Goal: Information Seeking & Learning: Check status

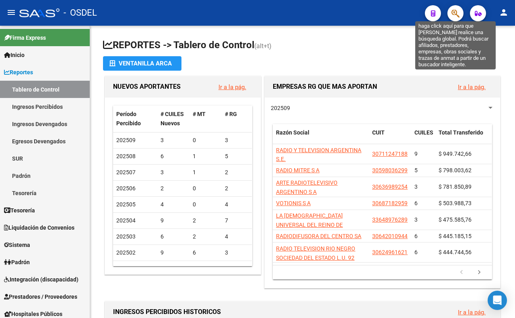
click at [454, 9] on icon "button" at bounding box center [455, 13] width 8 height 9
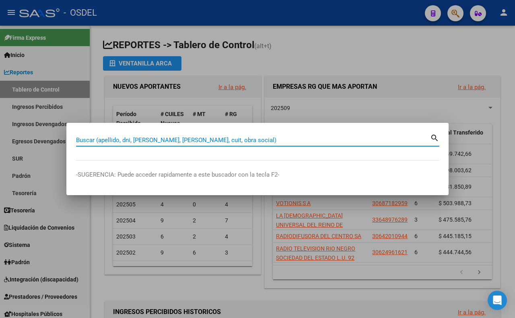
click at [280, 139] on input "Buscar (apellido, dni, [PERSON_NAME], [PERSON_NAME], cuit, obra social)" at bounding box center [253, 140] width 354 height 7
paste input "28005777"
type input "28005777"
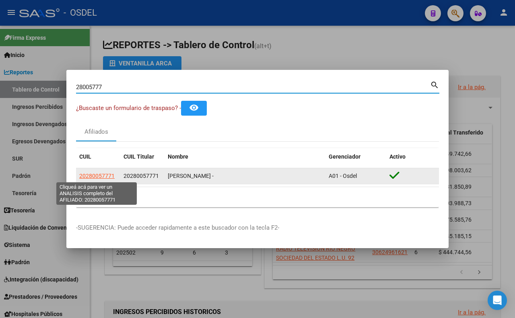
click at [98, 178] on span "20280057771" at bounding box center [96, 176] width 35 height 6
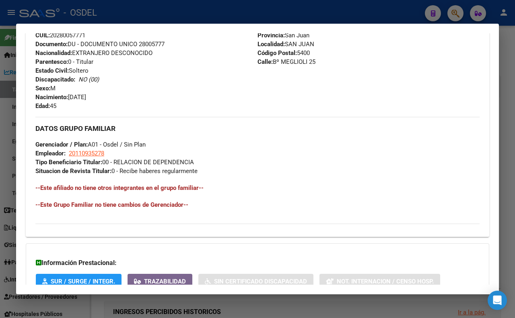
scroll to position [312, 0]
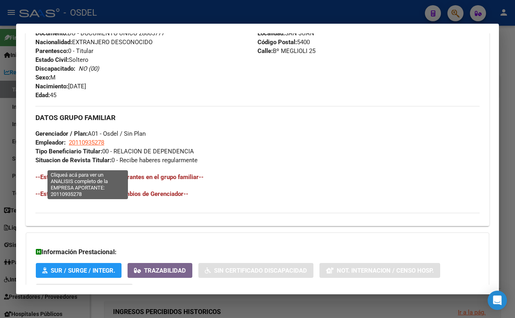
click at [98, 146] on span "20110935278" at bounding box center [86, 142] width 35 height 7
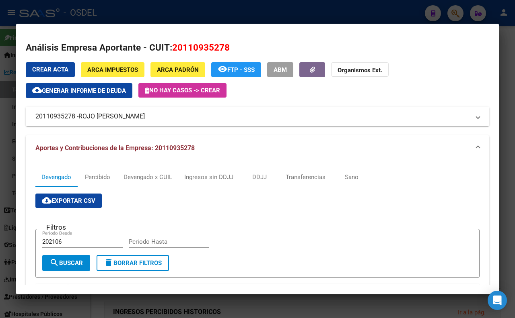
drag, startPoint x: 183, startPoint y: 118, endPoint x: 176, endPoint y: 121, distance: 7.9
click at [176, 121] on mat-panel-title "20110935278 - ROJO [PERSON_NAME]" at bounding box center [252, 117] width 434 height 10
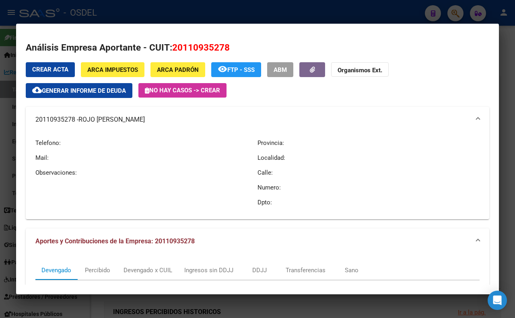
click at [115, 74] on button "ARCA Impuestos" at bounding box center [113, 69] width 64 height 15
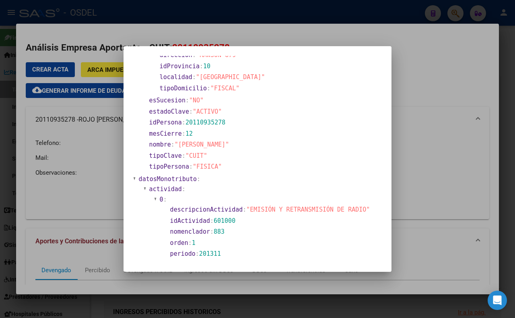
scroll to position [0, 0]
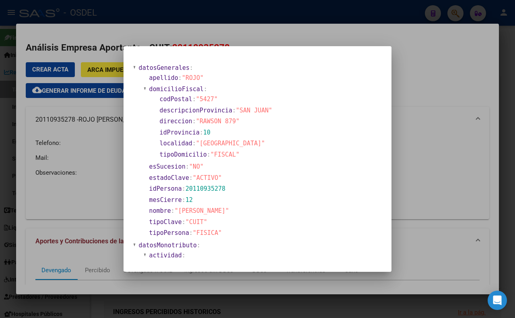
click at [219, 29] on div at bounding box center [257, 159] width 515 height 318
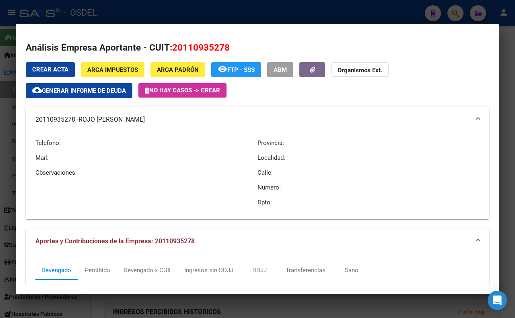
drag, startPoint x: 158, startPoint y: 122, endPoint x: 180, endPoint y: 130, distance: 22.8
click at [180, 130] on mat-expansion-panel-header "20110935278 - ROJO [PERSON_NAME]" at bounding box center [257, 120] width 463 height 26
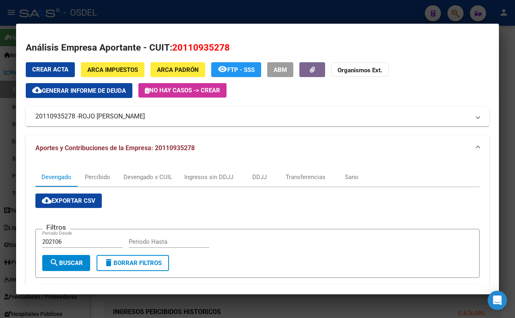
copy mat-panel-title "20110935278 - ROJO [PERSON_NAME]"
click at [76, 154] on mat-expansion-panel-header "Aportes y Contribuciones de la Empresa: 20110935278" at bounding box center [257, 148] width 463 height 26
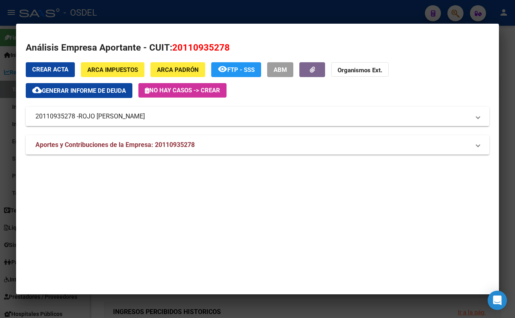
click at [37, 117] on mat-panel-title "20110935278 - ROJO [PERSON_NAME]" at bounding box center [252, 117] width 434 height 10
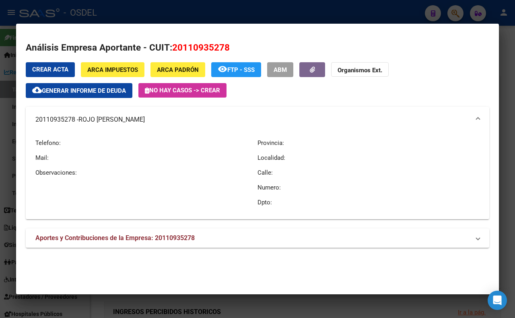
drag, startPoint x: 33, startPoint y: 117, endPoint x: 59, endPoint y: 125, distance: 27.0
click at [59, 125] on mat-expansion-panel-header "20110935278 - ROJO [PERSON_NAME]" at bounding box center [257, 120] width 463 height 26
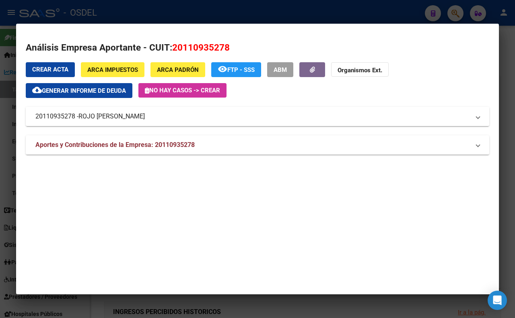
copy mat-panel-title "20110935278 -"
click at [249, 8] on div at bounding box center [257, 159] width 515 height 318
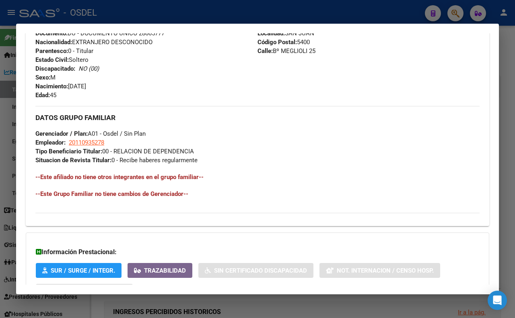
click at [249, 8] on div at bounding box center [257, 159] width 515 height 318
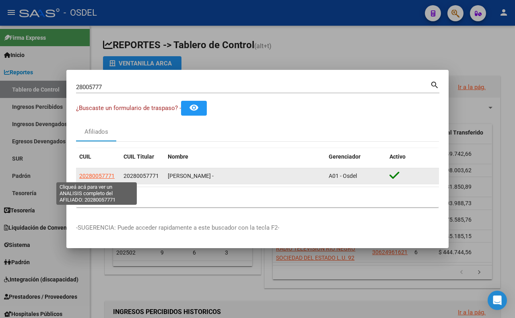
click at [95, 176] on span "20280057771" at bounding box center [96, 176] width 35 height 6
type textarea "20280057771"
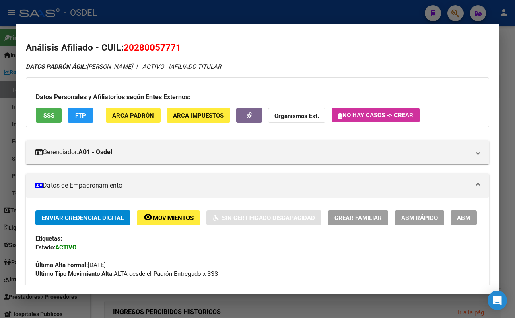
click at [326, 14] on div at bounding box center [257, 159] width 515 height 318
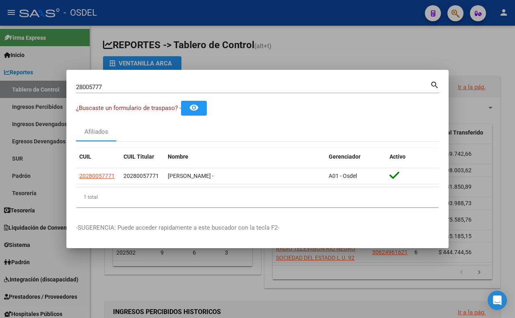
click at [326, 82] on div "28005777 Buscar (apellido, dni, cuil, nro traspaso, cuit, obra social)" at bounding box center [253, 87] width 354 height 12
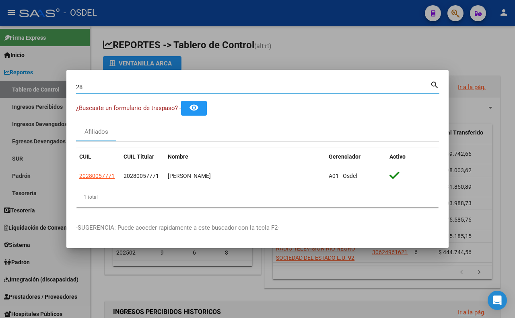
type input "2"
paste input "14297842"
type input "14297842"
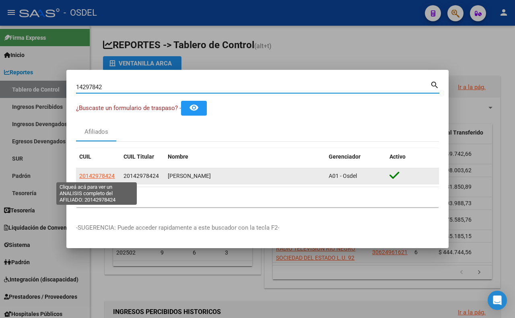
click at [109, 176] on span "20142978424" at bounding box center [96, 176] width 35 height 6
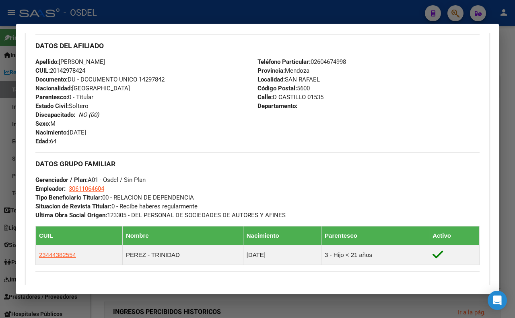
scroll to position [268, 0]
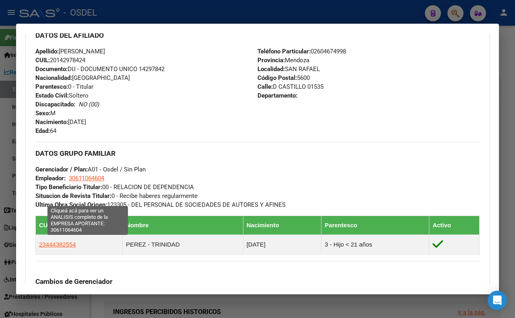
click at [103, 182] on span "30611064604" at bounding box center [86, 178] width 35 height 7
type textarea "30611064604"
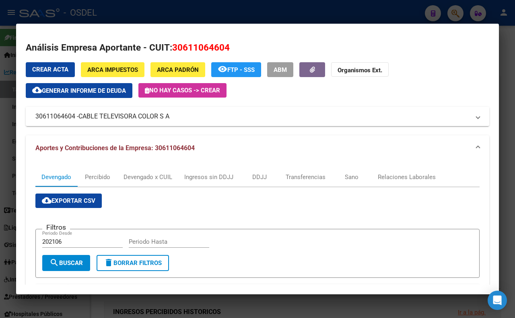
drag, startPoint x: 200, startPoint y: 117, endPoint x: 175, endPoint y: 111, distance: 25.6
click at [175, 111] on mat-expansion-panel-header "30611064604 - CABLE TELEVISORA COLOR S A" at bounding box center [257, 116] width 463 height 19
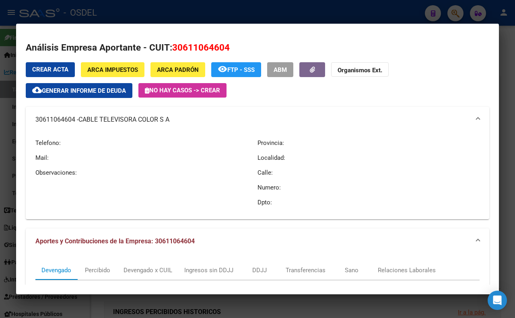
click at [241, 12] on div at bounding box center [257, 159] width 515 height 318
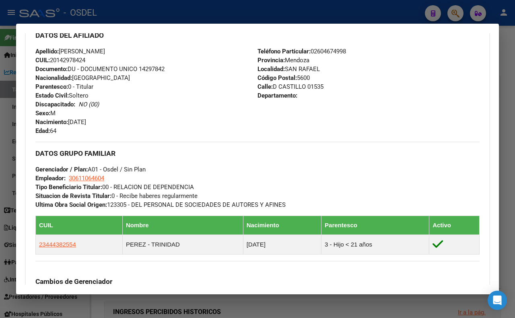
click at [246, 13] on div at bounding box center [257, 159] width 515 height 318
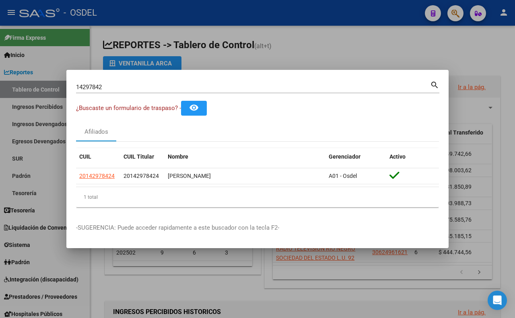
click at [230, 86] on input "14297842" at bounding box center [253, 87] width 354 height 7
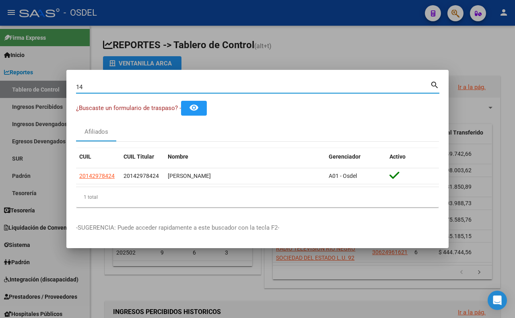
type input "1"
paste input "44438255"
type input "44438255"
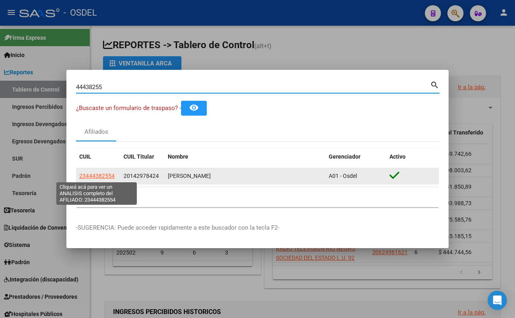
click at [111, 176] on span "23444382554" at bounding box center [96, 176] width 35 height 6
type textarea "23444382554"
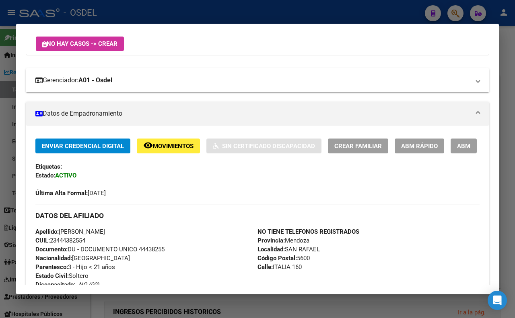
scroll to position [0, 0]
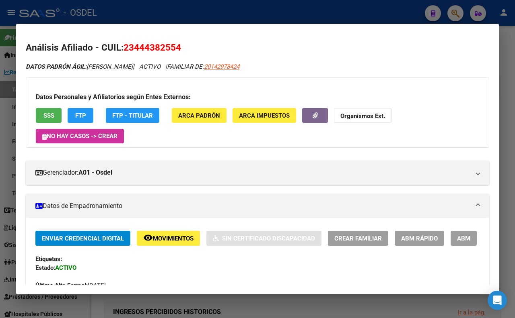
click at [53, 115] on span "SSS" at bounding box center [48, 115] width 11 height 7
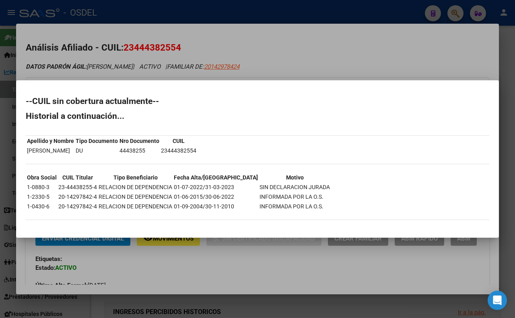
click at [385, 59] on div at bounding box center [257, 159] width 515 height 318
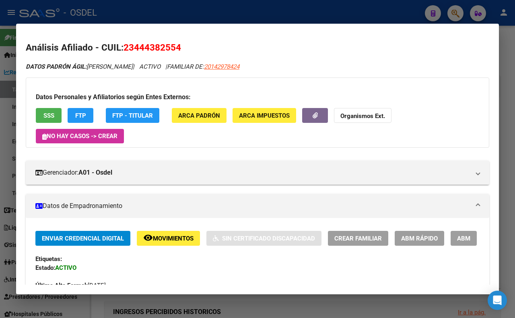
click at [81, 119] on button "FTP" at bounding box center [81, 115] width 26 height 15
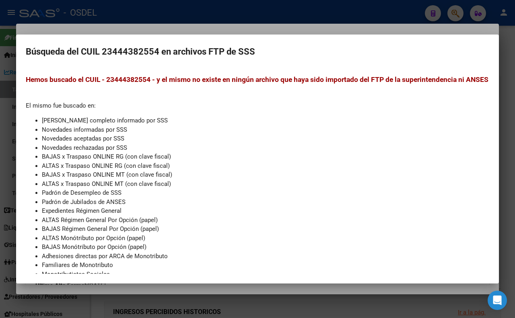
click at [171, 29] on div at bounding box center [257, 159] width 515 height 318
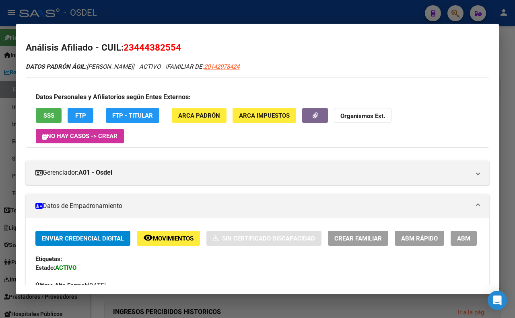
click at [86, 115] on button "FTP" at bounding box center [81, 115] width 26 height 15
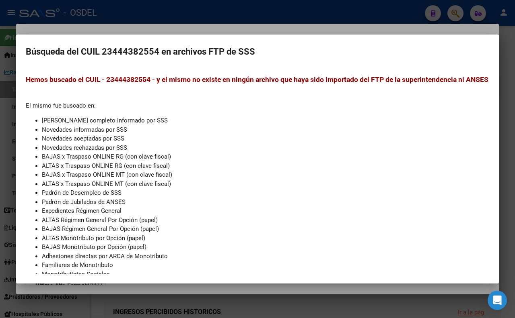
click at [282, 25] on div at bounding box center [257, 159] width 515 height 318
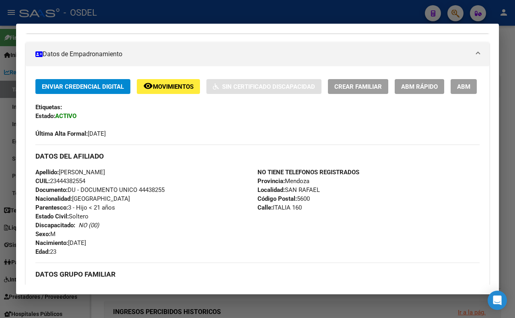
scroll to position [178, 0]
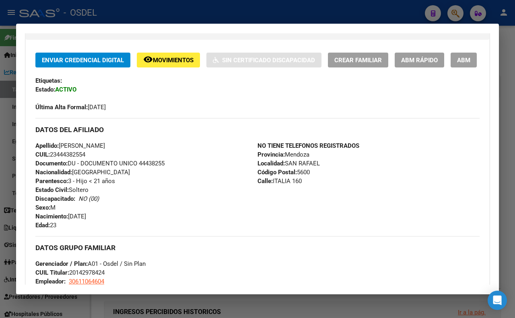
click at [246, 14] on div at bounding box center [257, 159] width 515 height 318
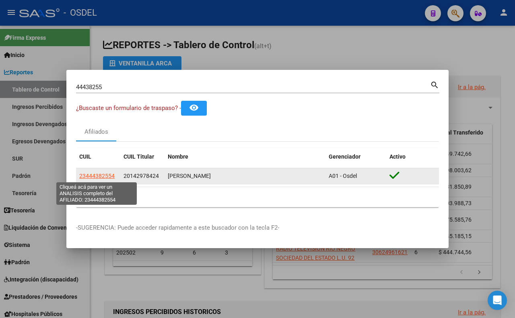
click at [111, 176] on span "23444382554" at bounding box center [96, 176] width 35 height 6
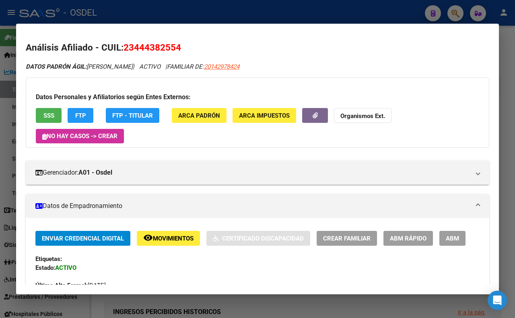
click at [361, 115] on strong "Organismos Ext." at bounding box center [362, 116] width 45 height 7
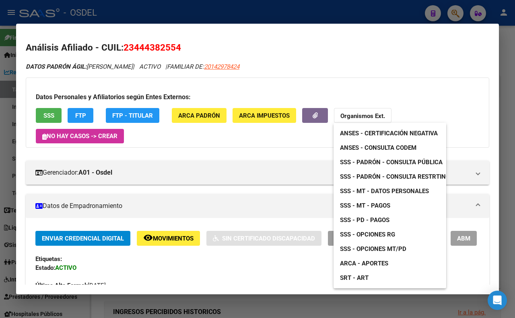
click at [370, 146] on span "ANSES - Consulta CODEM" at bounding box center [378, 147] width 76 height 7
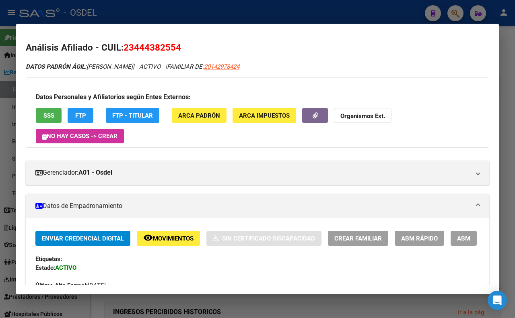
click at [125, 115] on span "FTP - Titular" at bounding box center [132, 115] width 41 height 7
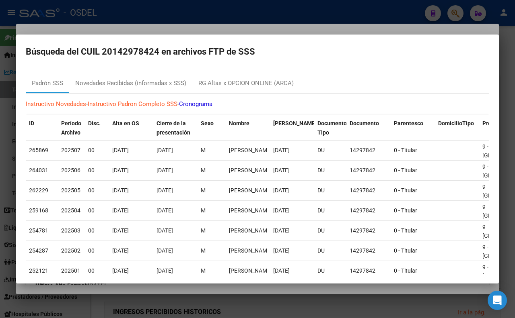
click at [258, 27] on div at bounding box center [257, 159] width 515 height 318
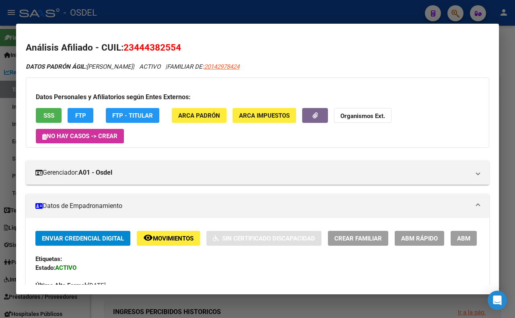
click at [275, 12] on div at bounding box center [257, 159] width 515 height 318
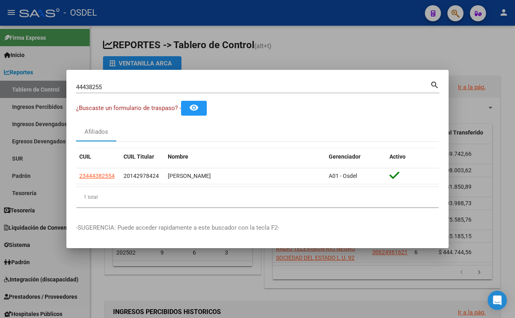
click at [227, 89] on input "44438255" at bounding box center [253, 87] width 354 height 7
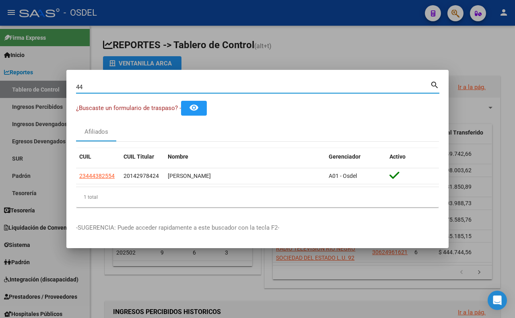
type input "4"
paste input "20210047"
type input "20210047"
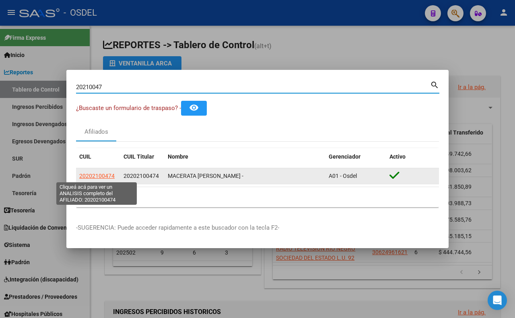
click at [109, 178] on span "20202100474" at bounding box center [96, 176] width 35 height 6
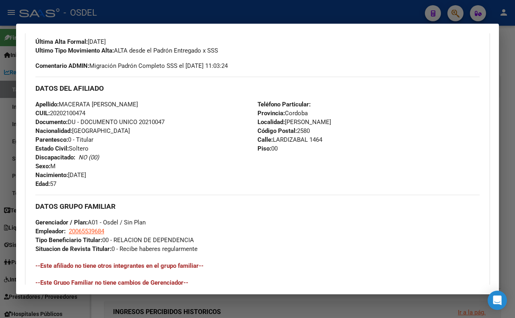
scroll to position [0, 0]
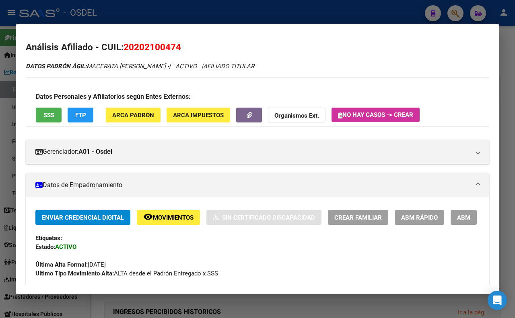
click at [49, 112] on span "SSS" at bounding box center [48, 115] width 11 height 7
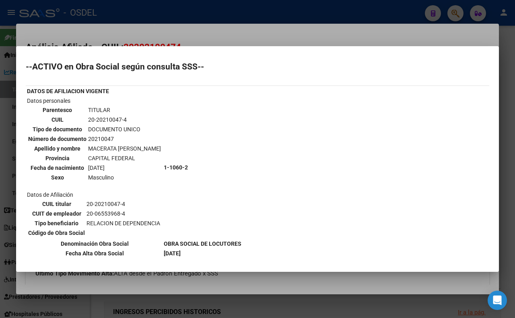
click at [226, 32] on div at bounding box center [257, 159] width 515 height 318
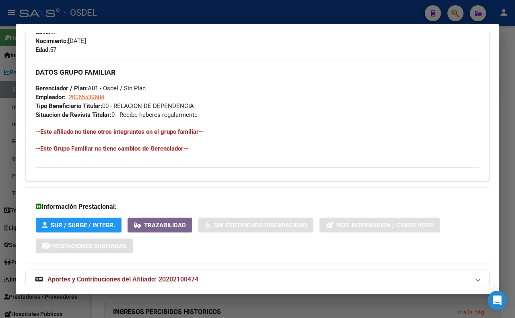
scroll to position [402, 0]
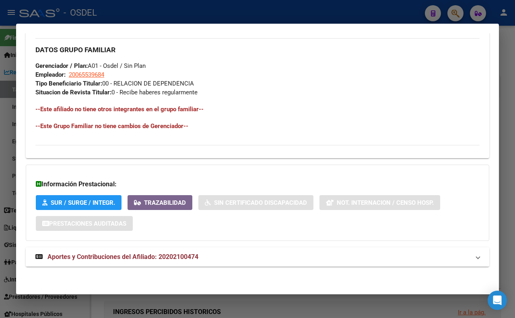
click at [198, 258] on span "Aportes y Contribuciones del Afiliado: 20202100474" at bounding box center [122, 257] width 151 height 8
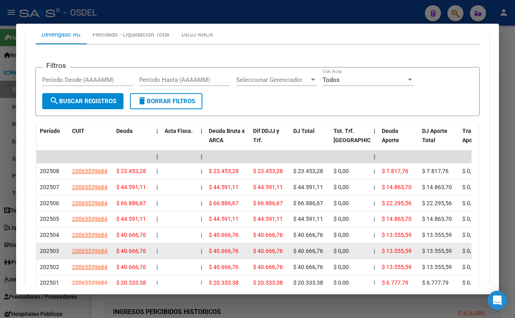
scroll to position [628, 0]
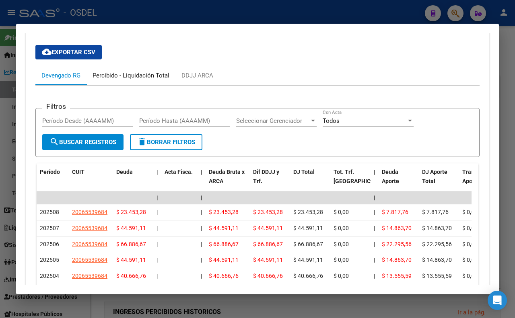
click at [124, 80] on div "Percibido - Liquidación Total" at bounding box center [130, 75] width 77 height 9
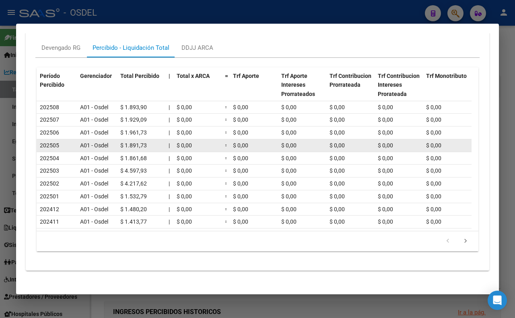
scroll to position [673, 0]
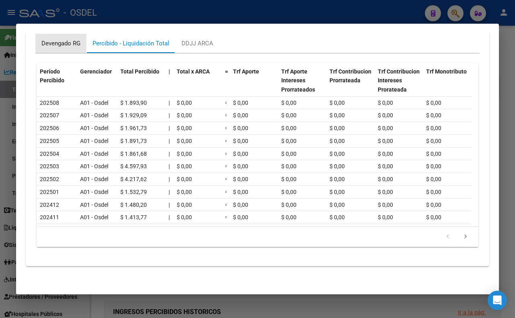
click at [71, 48] on div "Devengado RG" at bounding box center [60, 43] width 39 height 9
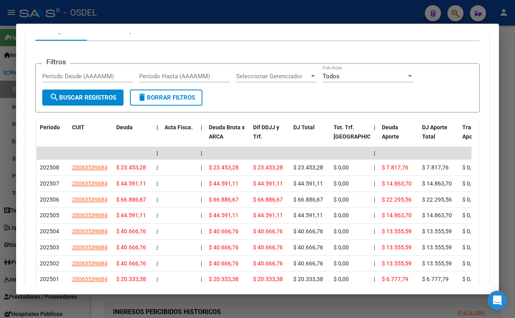
click at [120, 35] on div "Percibido - Liquidación Total" at bounding box center [130, 31] width 77 height 9
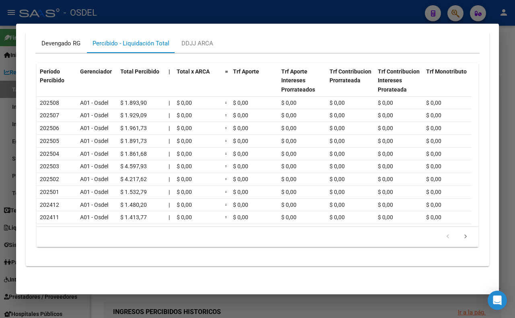
click at [66, 48] on div "Devengado RG" at bounding box center [60, 43] width 39 height 9
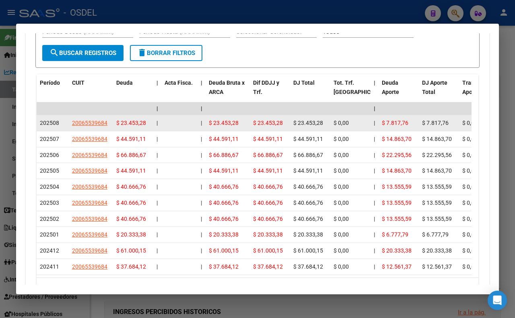
scroll to position [628, 0]
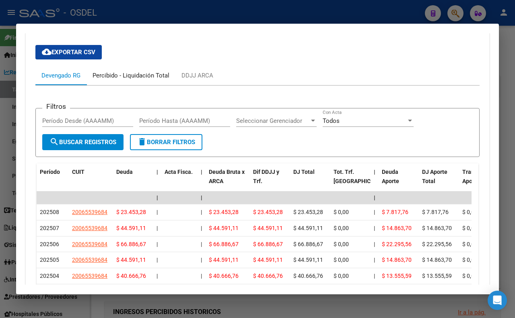
click at [121, 85] on div "Percibido - Liquidación Total" at bounding box center [130, 75] width 89 height 19
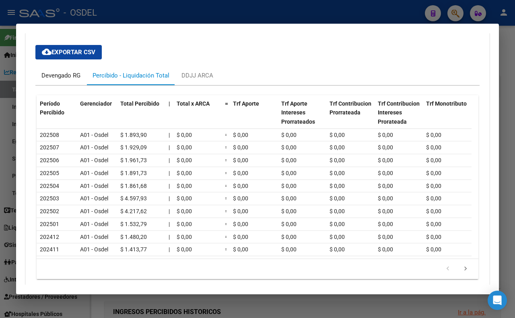
click at [64, 85] on div "Devengado RG" at bounding box center [60, 75] width 51 height 19
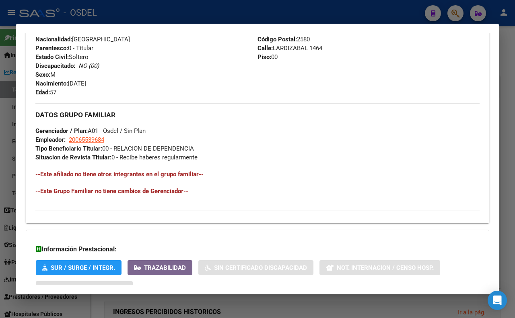
scroll to position [404, 0]
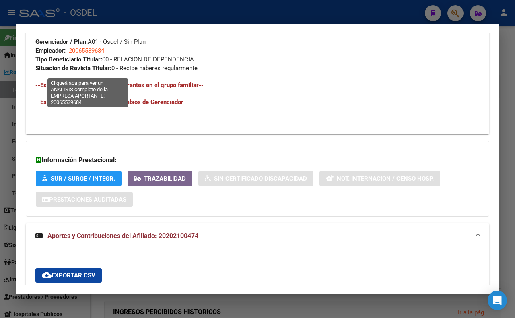
click at [94, 54] on span "20065539684" at bounding box center [86, 50] width 35 height 7
type textarea "20065539684"
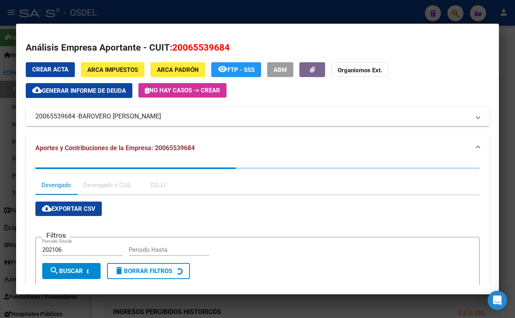
click at [119, 93] on span "Generar informe de deuda" at bounding box center [84, 90] width 84 height 7
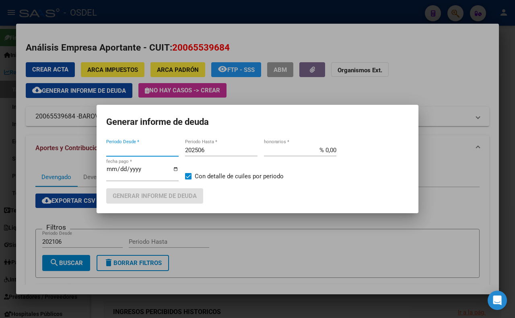
type input "202106"
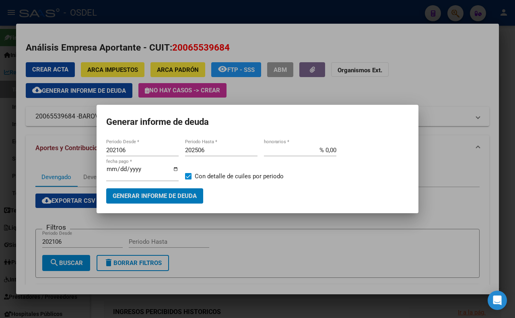
click at [163, 195] on span "Generar informe de deuda" at bounding box center [155, 196] width 84 height 7
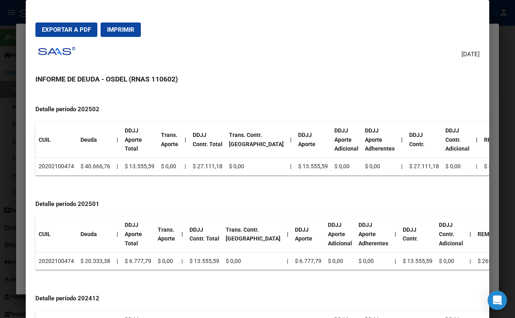
scroll to position [1429, 0]
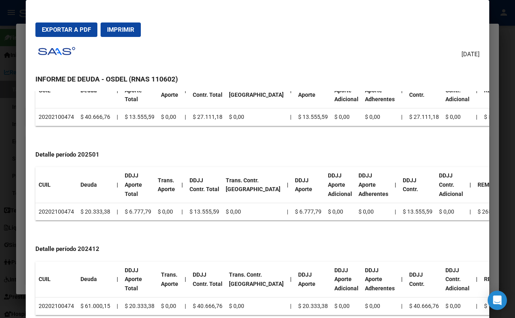
click at [511, 21] on div at bounding box center [257, 159] width 515 height 318
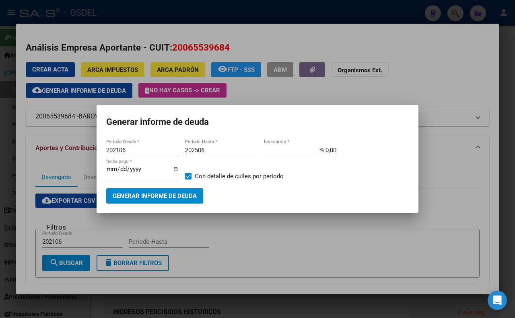
click at [462, 83] on div at bounding box center [257, 159] width 515 height 318
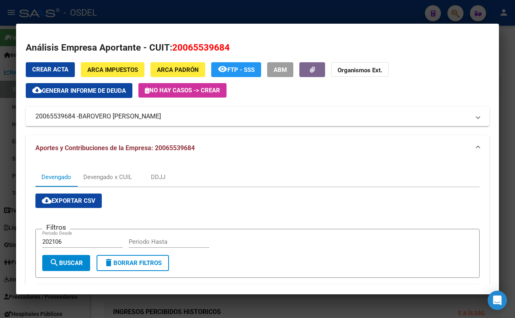
click at [315, 6] on div at bounding box center [257, 159] width 515 height 318
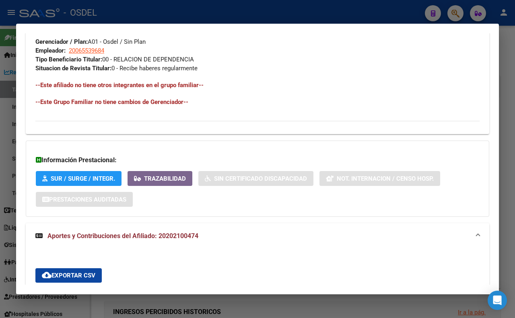
click at [310, 11] on div at bounding box center [257, 159] width 515 height 318
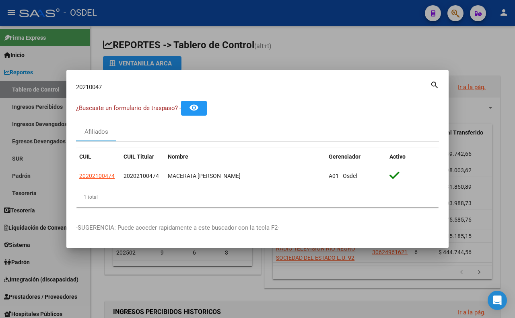
click at [316, 47] on div at bounding box center [257, 159] width 515 height 318
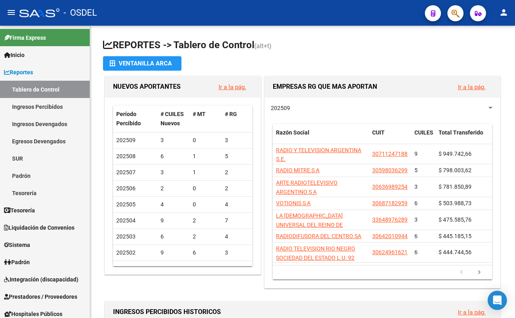
click at [464, 7] on mat-toolbar "menu - OSDEL person" at bounding box center [257, 13] width 515 height 26
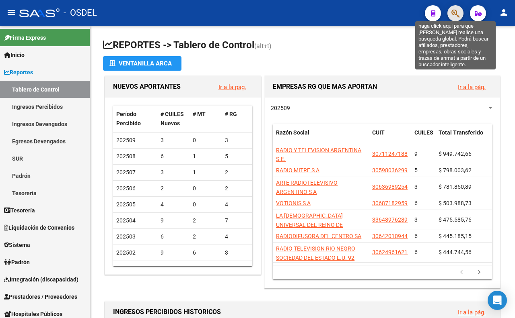
click at [459, 14] on icon "button" at bounding box center [455, 13] width 8 height 9
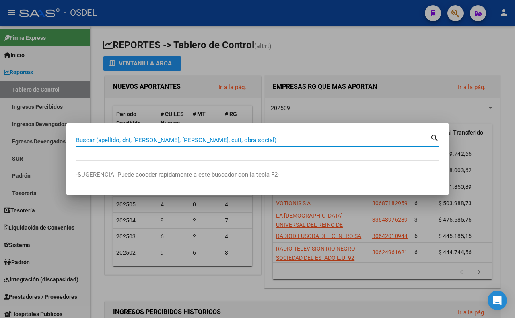
click at [227, 143] on input "Buscar (apellido, dni, [PERSON_NAME], [PERSON_NAME], cuit, obra social)" at bounding box center [253, 140] width 354 height 7
paste input "CABLE TELEVISORA COLOR SA"
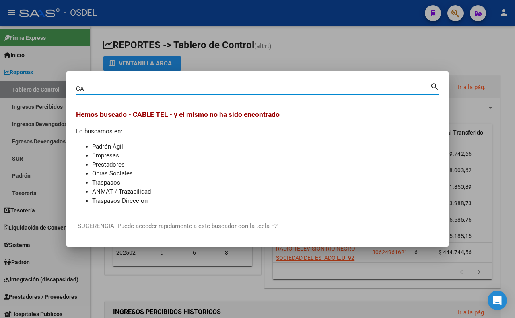
type input "C"
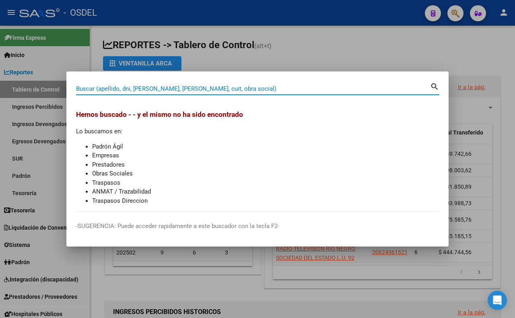
click at [268, 93] on div "Buscar (apellido, dni, [PERSON_NAME], [PERSON_NAME], cuit, obra social)" at bounding box center [253, 89] width 354 height 12
click at [269, 90] on input "Buscar (apellido, dni, [PERSON_NAME], [PERSON_NAME], cuit, obra social)" at bounding box center [253, 88] width 354 height 7
paste input "25553125"
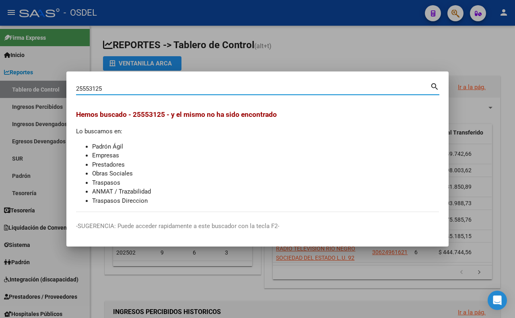
type input "25553125"
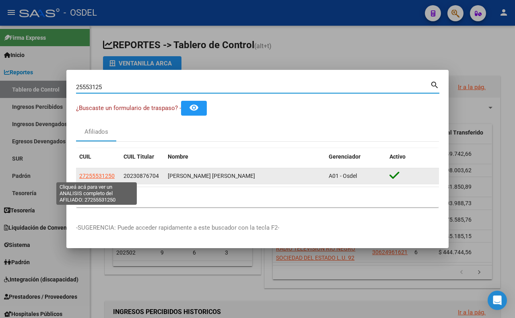
click at [112, 174] on span "27255531250" at bounding box center [96, 176] width 35 height 6
type textarea "27255531250"
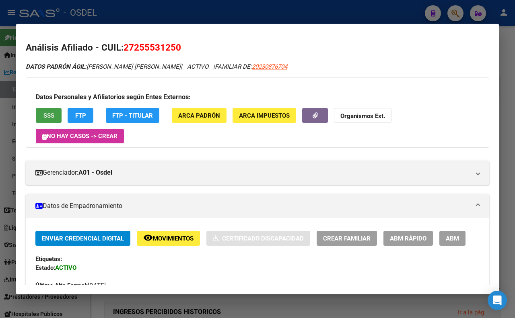
click at [46, 114] on span "SSS" at bounding box center [48, 115] width 11 height 7
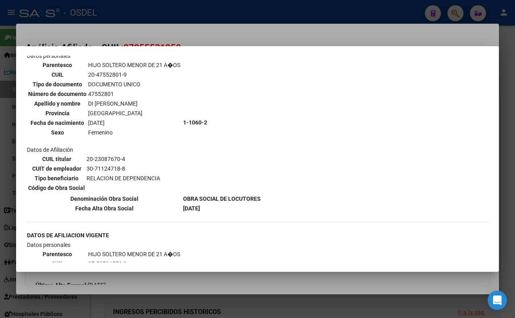
scroll to position [464, 0]
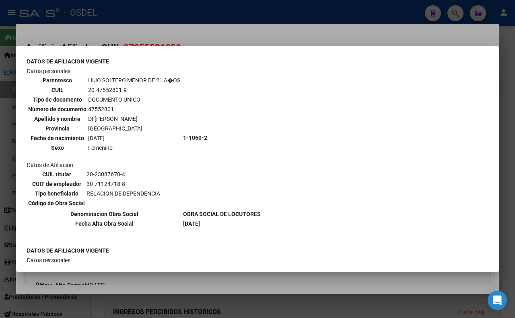
click at [286, 35] on div at bounding box center [257, 159] width 515 height 318
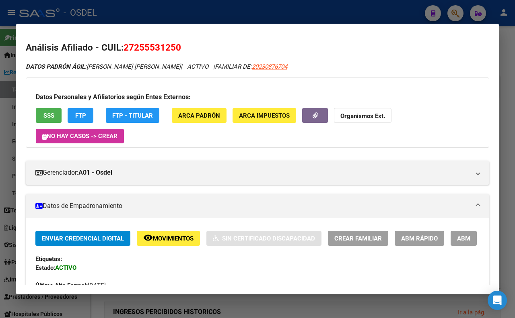
click at [299, 16] on div at bounding box center [257, 159] width 515 height 318
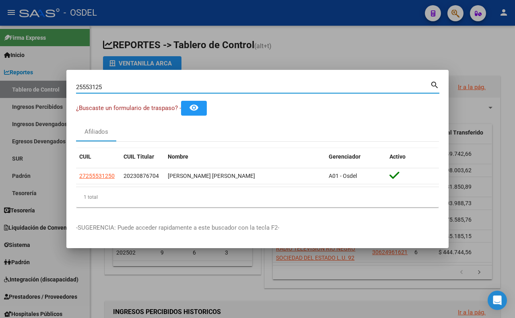
click at [270, 90] on input "25553125" at bounding box center [253, 87] width 354 height 7
type input "2"
paste input "31279835"
type input "31279835"
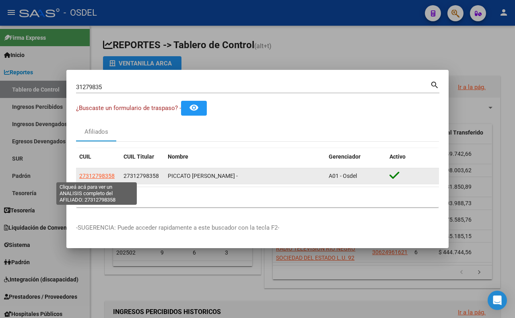
click at [111, 176] on span "27312798358" at bounding box center [96, 176] width 35 height 6
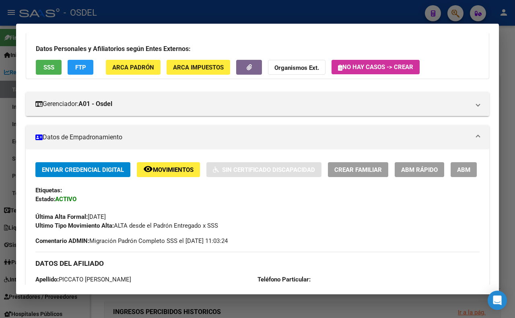
scroll to position [45, 0]
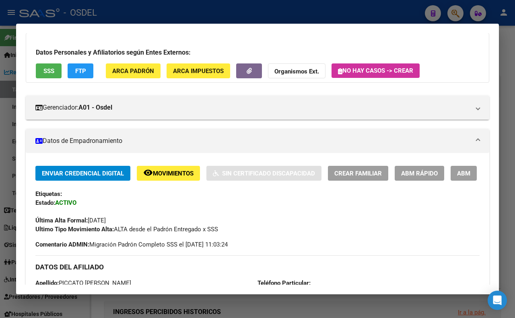
click at [57, 77] on button "SSS" at bounding box center [49, 71] width 26 height 15
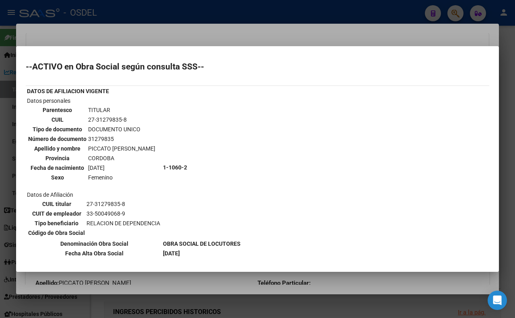
click at [267, 31] on div at bounding box center [257, 159] width 515 height 318
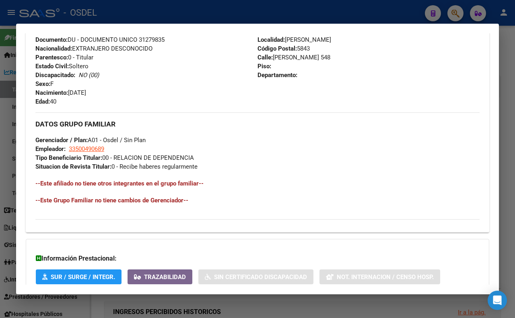
scroll to position [312, 0]
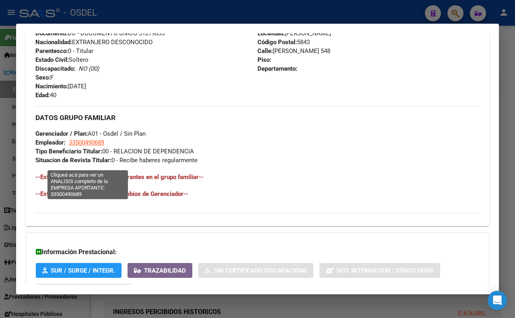
click at [82, 146] on span "33500490689" at bounding box center [86, 142] width 35 height 7
type textarea "33500490689"
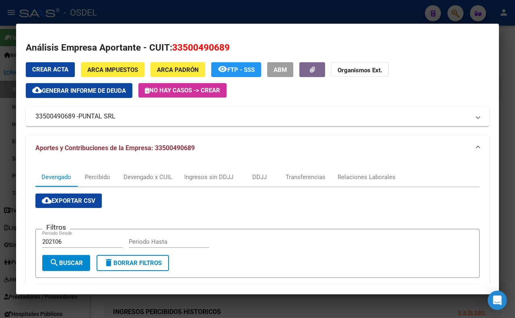
drag, startPoint x: 137, startPoint y: 117, endPoint x: 120, endPoint y: 118, distance: 17.7
click at [120, 118] on mat-panel-title "33500490689 - PUNTAL SRL" at bounding box center [252, 117] width 434 height 10
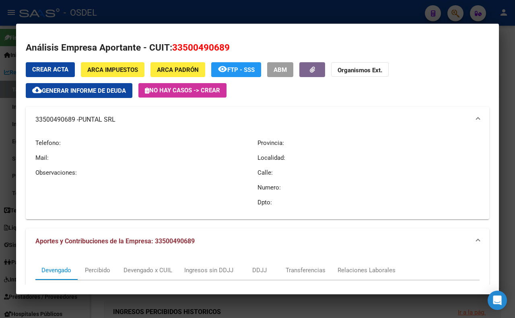
drag, startPoint x: 31, startPoint y: 119, endPoint x: 115, endPoint y: 123, distance: 83.7
click at [115, 123] on mat-expansion-panel-header "33500490689 - PUNTAL SRL" at bounding box center [257, 120] width 463 height 26
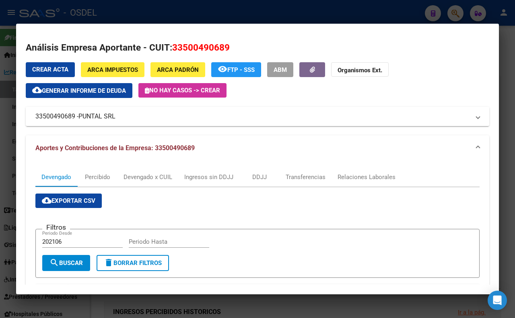
copy mat-panel-title "33500490689 - PUNTAL SRL"
click at [207, 11] on div at bounding box center [257, 159] width 515 height 318
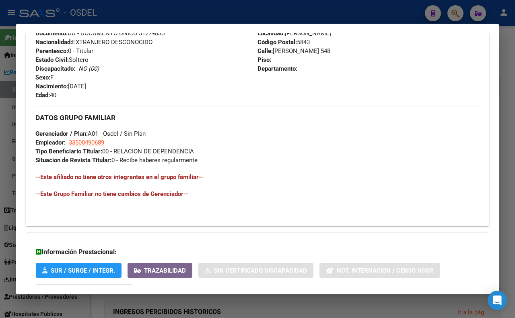
click at [222, 15] on div at bounding box center [257, 159] width 515 height 318
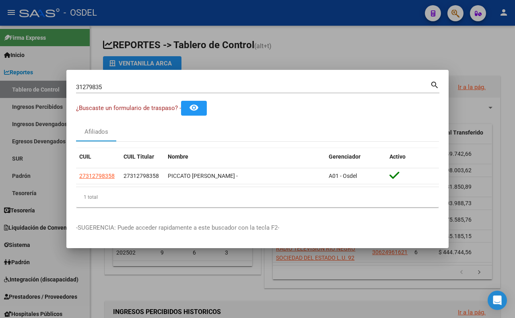
click at [214, 86] on input "31279835" at bounding box center [253, 87] width 354 height 7
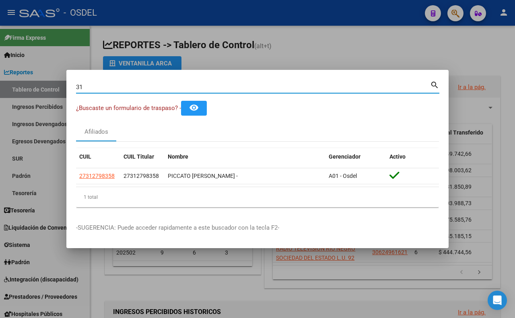
type input "3"
type input "17013821"
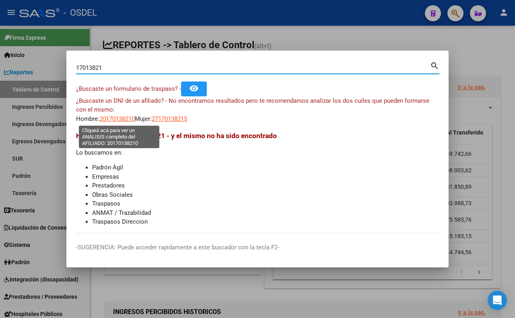
click at [117, 118] on span "20170138210" at bounding box center [116, 118] width 35 height 7
type textarea "20170138210"
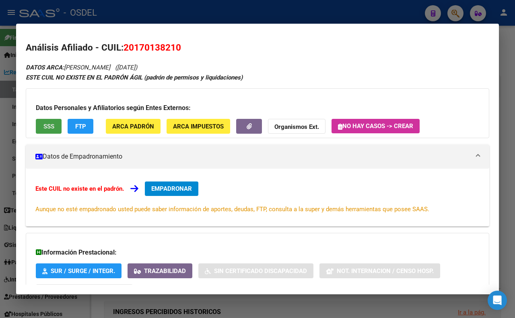
click at [51, 130] on button "SSS" at bounding box center [49, 126] width 26 height 15
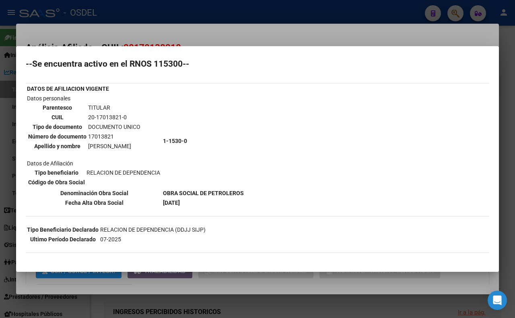
scroll to position [55, 0]
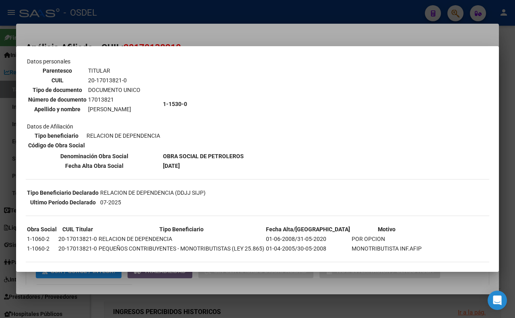
click at [399, 26] on div at bounding box center [257, 159] width 515 height 318
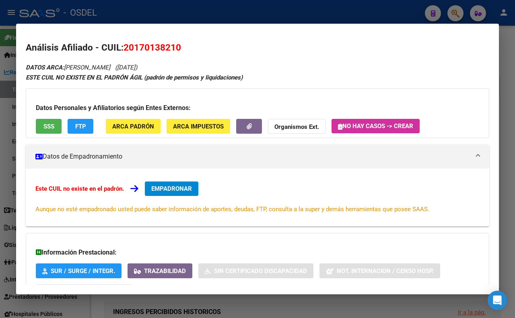
click at [306, 14] on div at bounding box center [257, 159] width 515 height 318
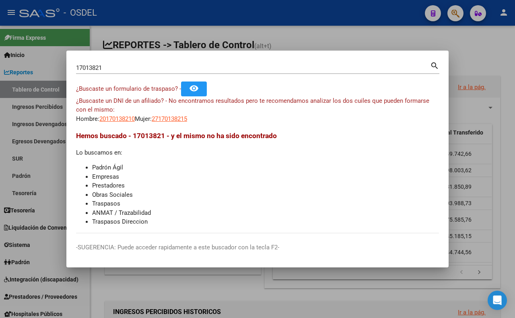
click at [324, 39] on div at bounding box center [257, 159] width 515 height 318
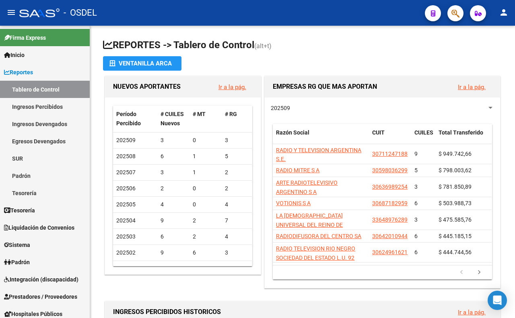
click at [452, 17] on icon "button" at bounding box center [455, 13] width 8 height 9
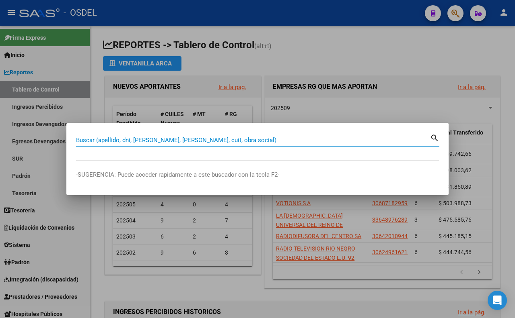
drag, startPoint x: 318, startPoint y: 138, endPoint x: 311, endPoint y: 138, distance: 7.2
click at [318, 138] on input "Buscar (apellido, dni, [PERSON_NAME], [PERSON_NAME], cuit, obra social)" at bounding box center [253, 140] width 354 height 7
type input "28594909"
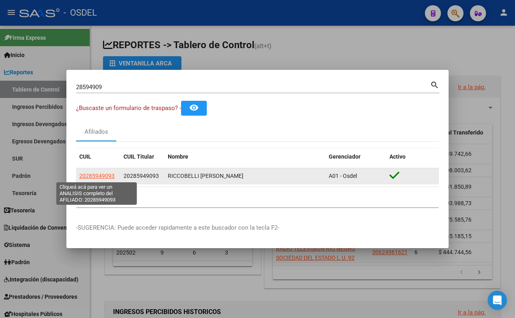
click at [103, 177] on span "20285949093" at bounding box center [96, 176] width 35 height 6
type textarea "20285949093"
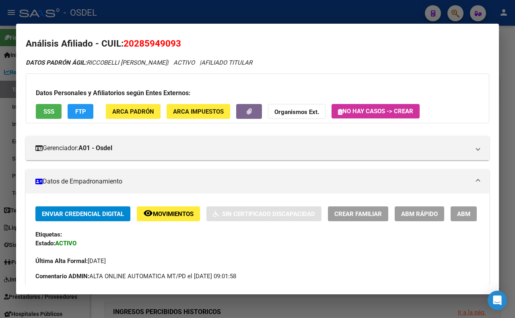
scroll to position [0, 0]
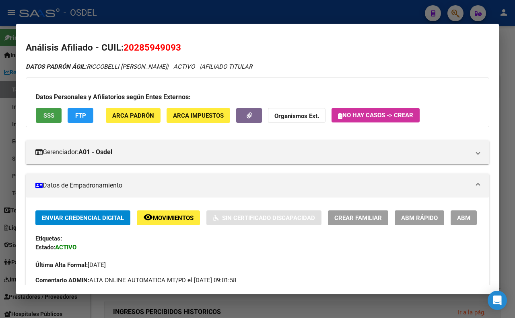
click at [49, 113] on span "SSS" at bounding box center [48, 115] width 11 height 7
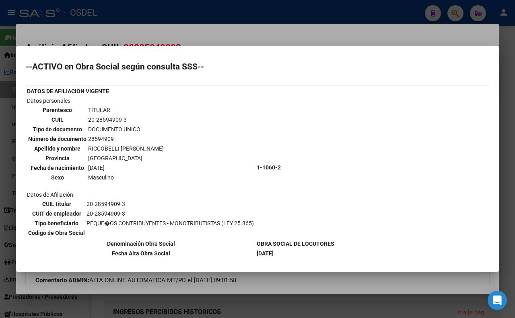
click at [243, 38] on div at bounding box center [257, 159] width 515 height 318
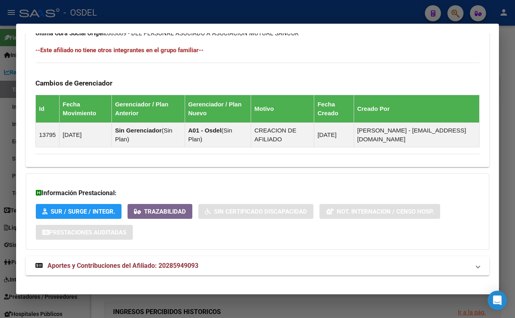
scroll to position [479, 0]
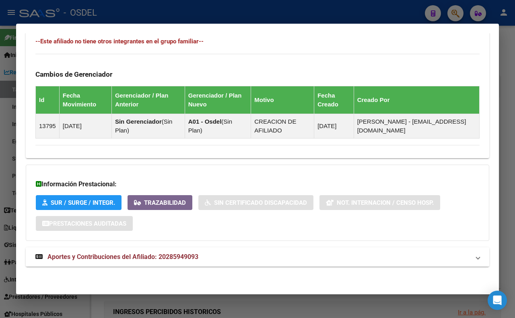
click at [179, 259] on span "Aportes y Contribuciones del Afiliado: 20285949093" at bounding box center [122, 257] width 151 height 8
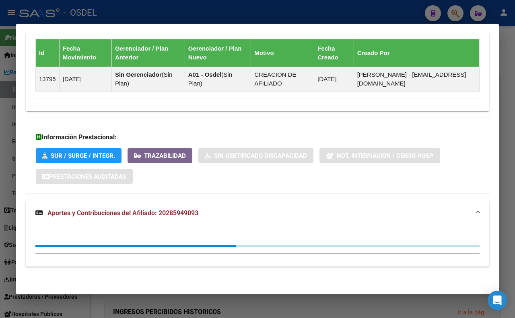
scroll to position [527, 0]
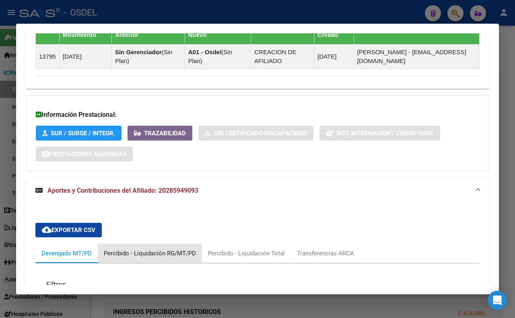
click at [152, 258] on div "Percibido - Liquidación RG/MT/PD" at bounding box center [150, 253] width 92 height 9
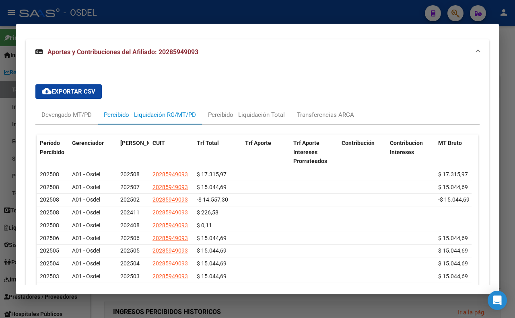
scroll to position [708, 0]
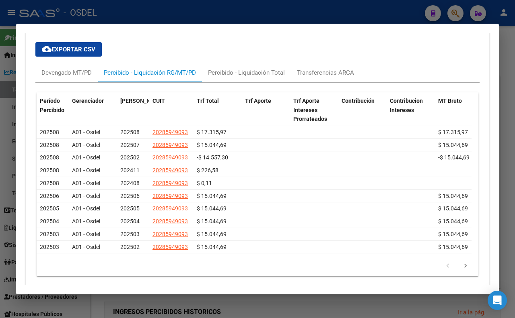
click at [191, 21] on div at bounding box center [257, 159] width 515 height 318
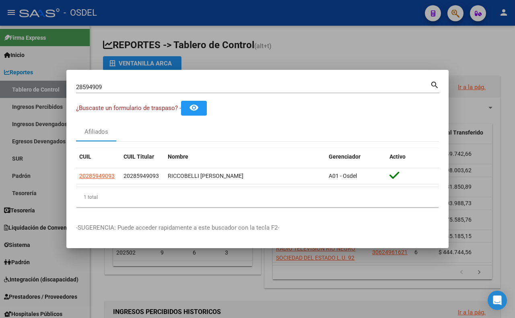
click at [283, 62] on div at bounding box center [257, 159] width 515 height 318
